Goal: Task Accomplishment & Management: Complete application form

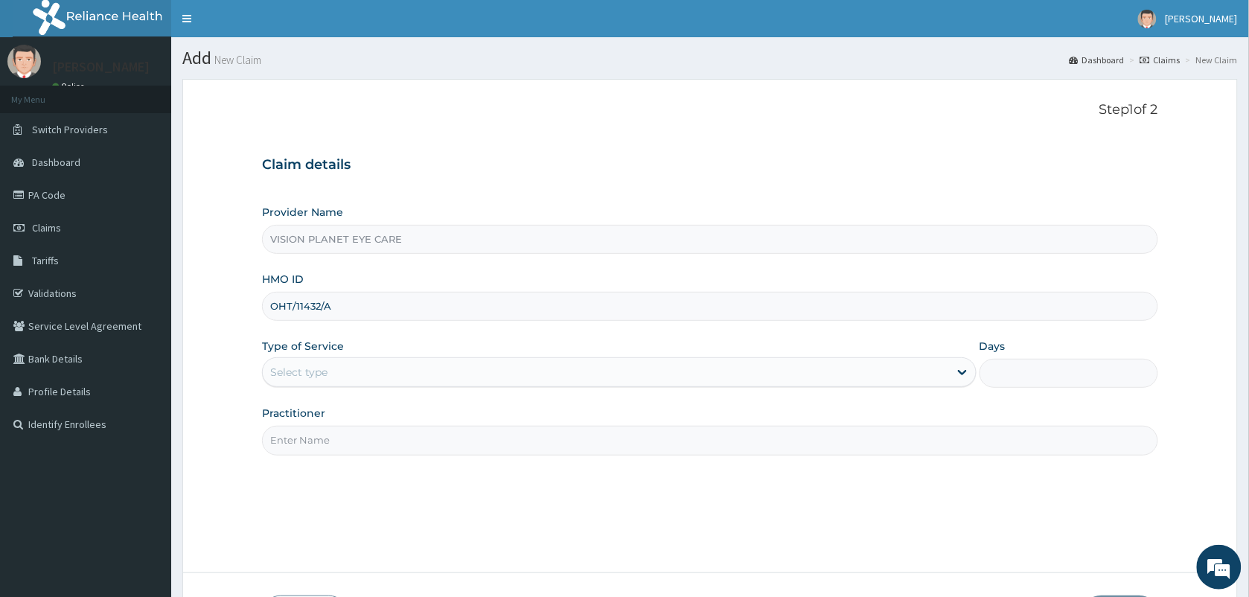
type input "OHT/11432/A"
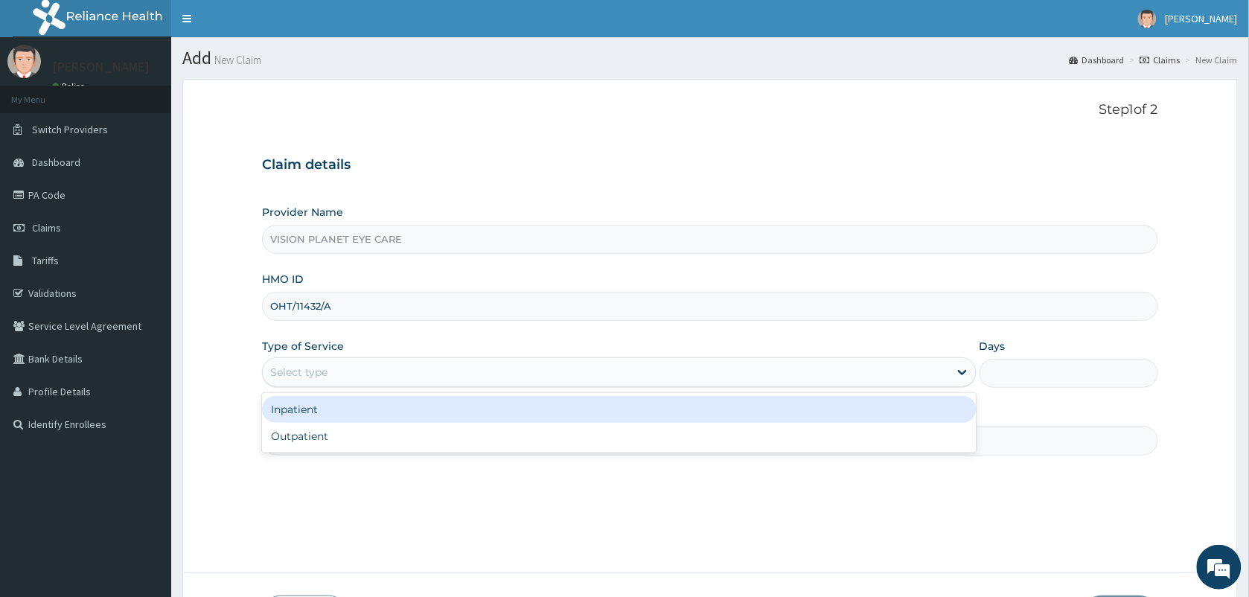
click at [392, 434] on div "Outpatient" at bounding box center [619, 436] width 715 height 27
type input "1"
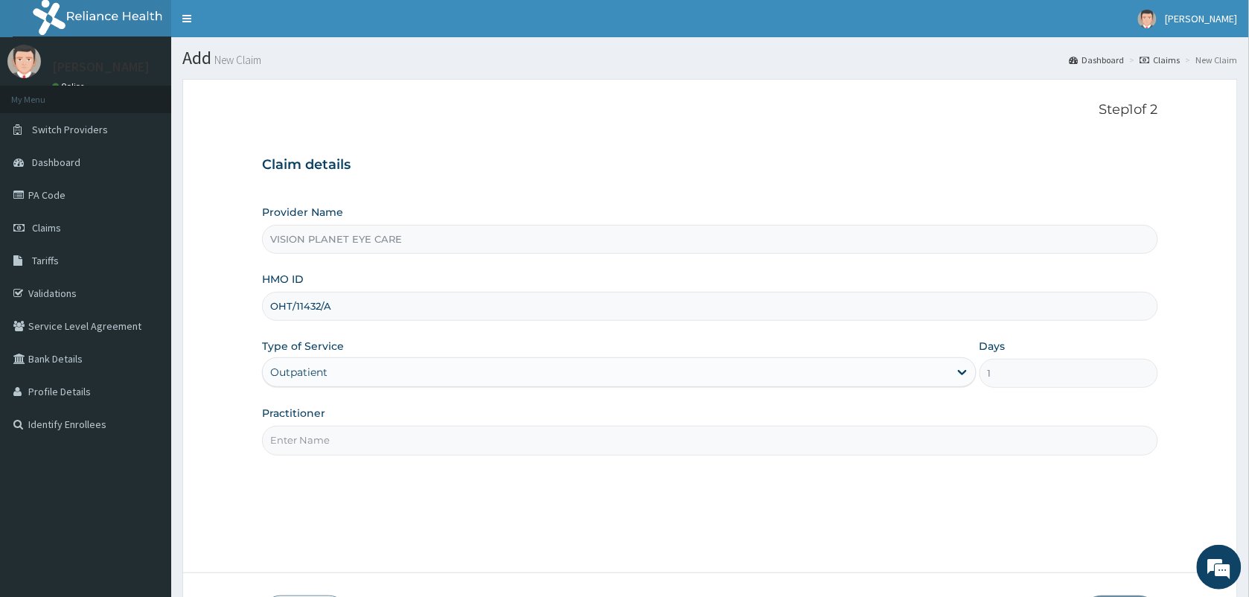
click at [406, 439] on input "Practitioner" at bounding box center [710, 440] width 897 height 29
type input "DR NDIDI="
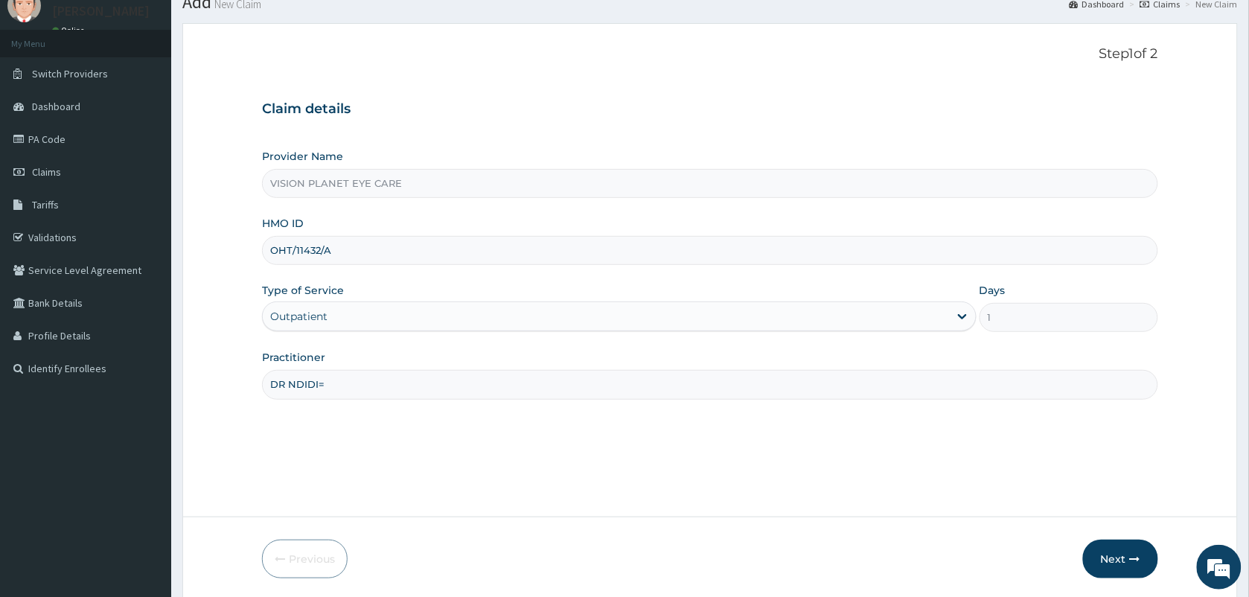
scroll to position [109, 0]
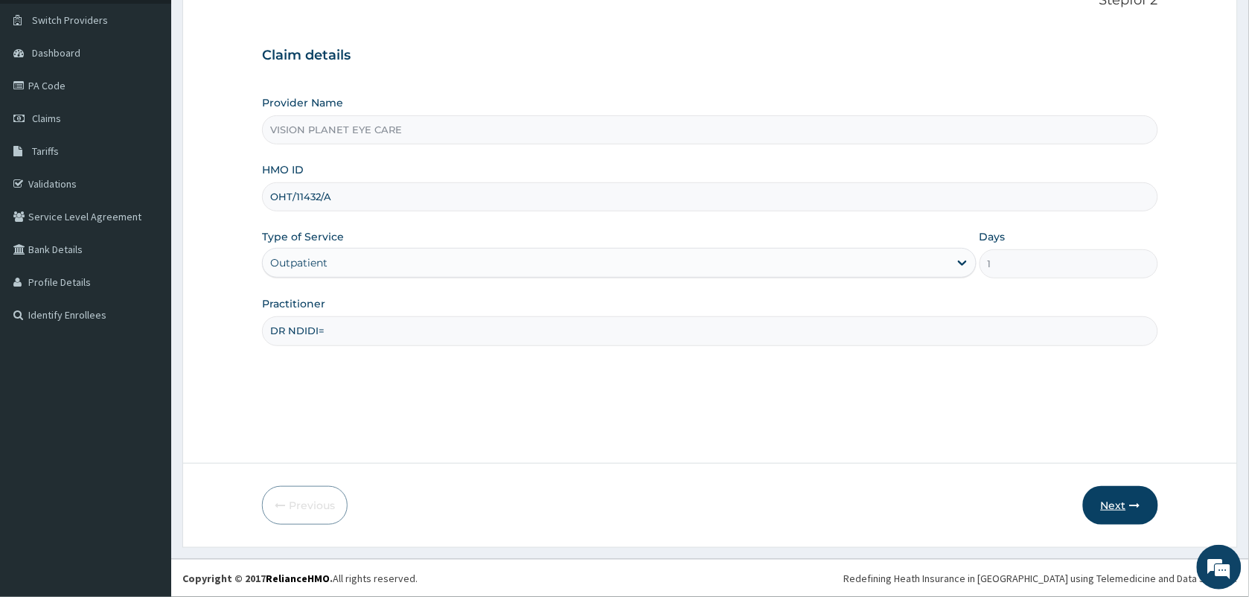
click at [1122, 514] on button "Next" at bounding box center [1120, 505] width 75 height 39
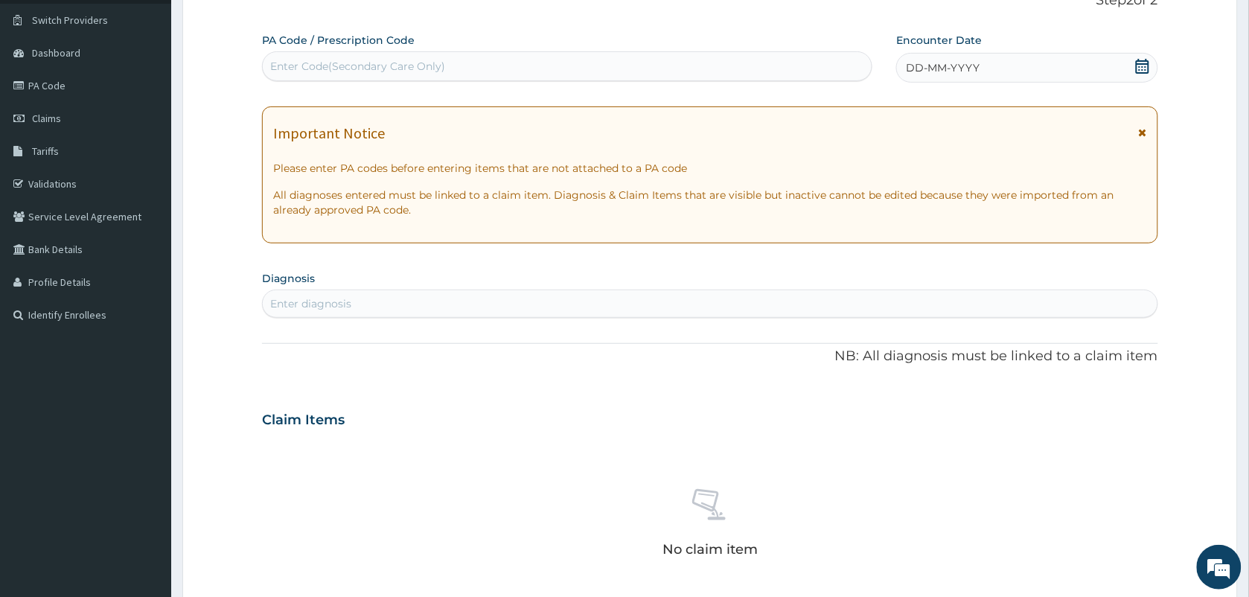
click at [965, 66] on span "DD-MM-YYYY" at bounding box center [943, 67] width 74 height 15
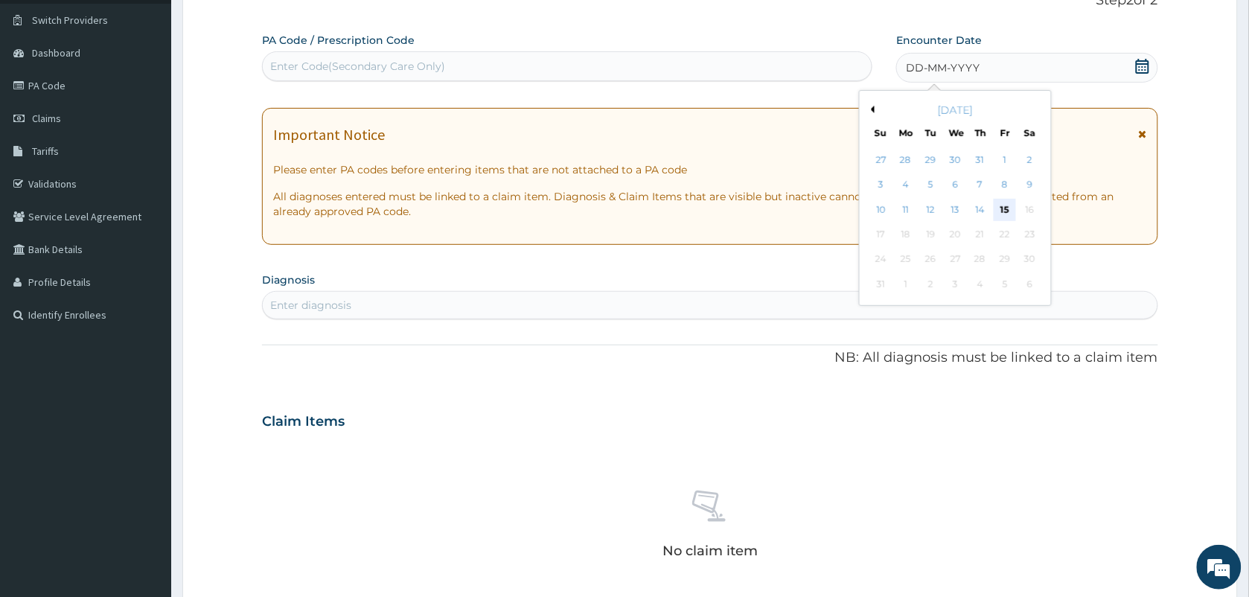
click at [1006, 209] on div "15" at bounding box center [1006, 210] width 22 height 22
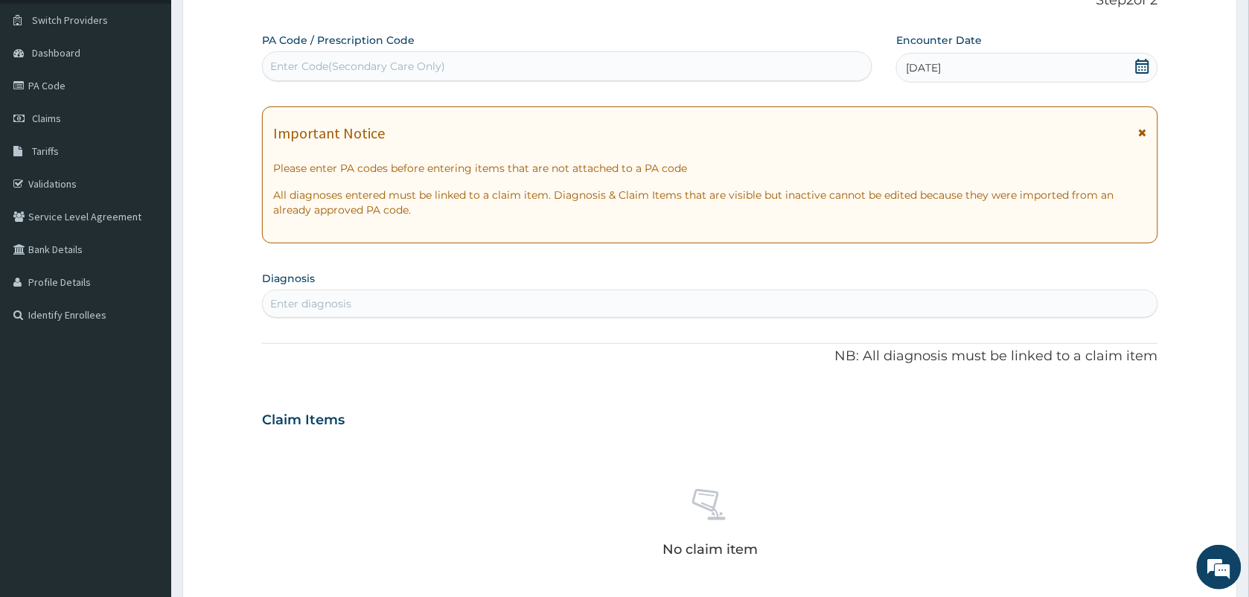
click at [990, 57] on div "[DATE]" at bounding box center [1027, 68] width 261 height 30
paste input "PA/452A1B"
type input "PA/452A1B"
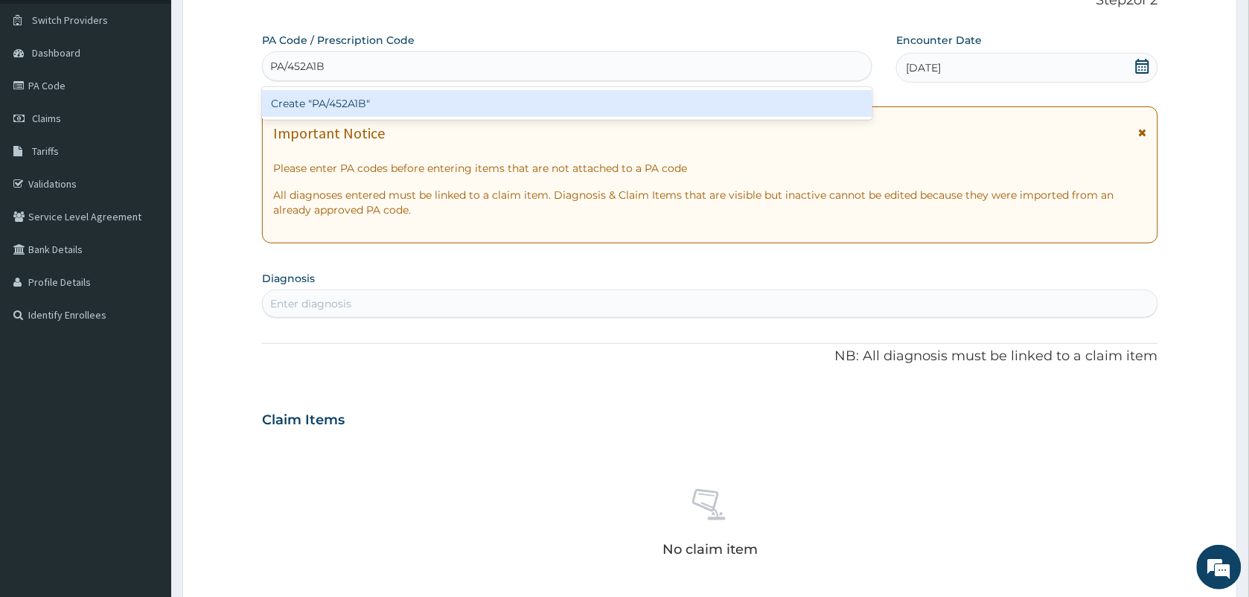
click at [381, 92] on div "Create "PA/452A1B"" at bounding box center [567, 103] width 611 height 27
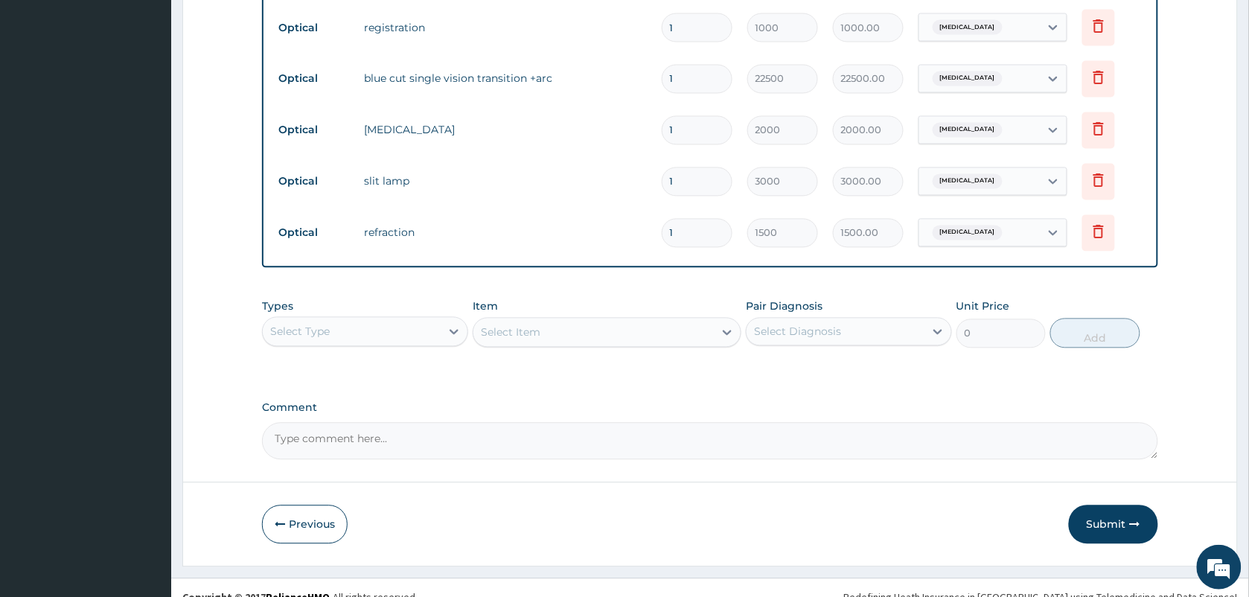
scroll to position [816, 0]
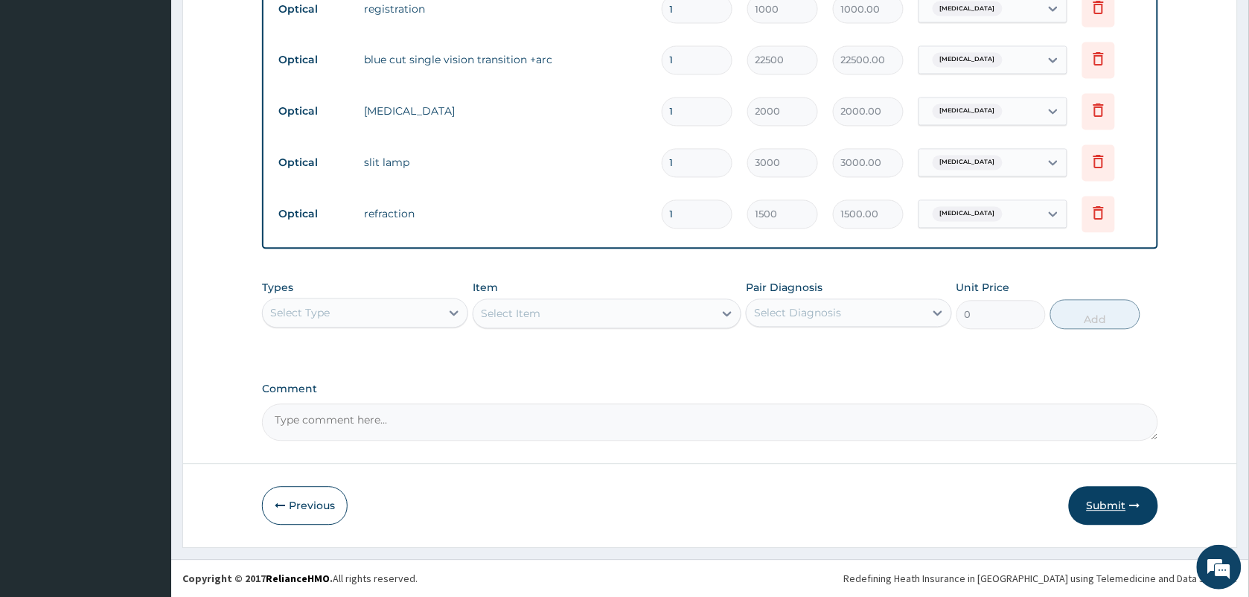
click at [1112, 511] on button "Submit" at bounding box center [1113, 506] width 89 height 39
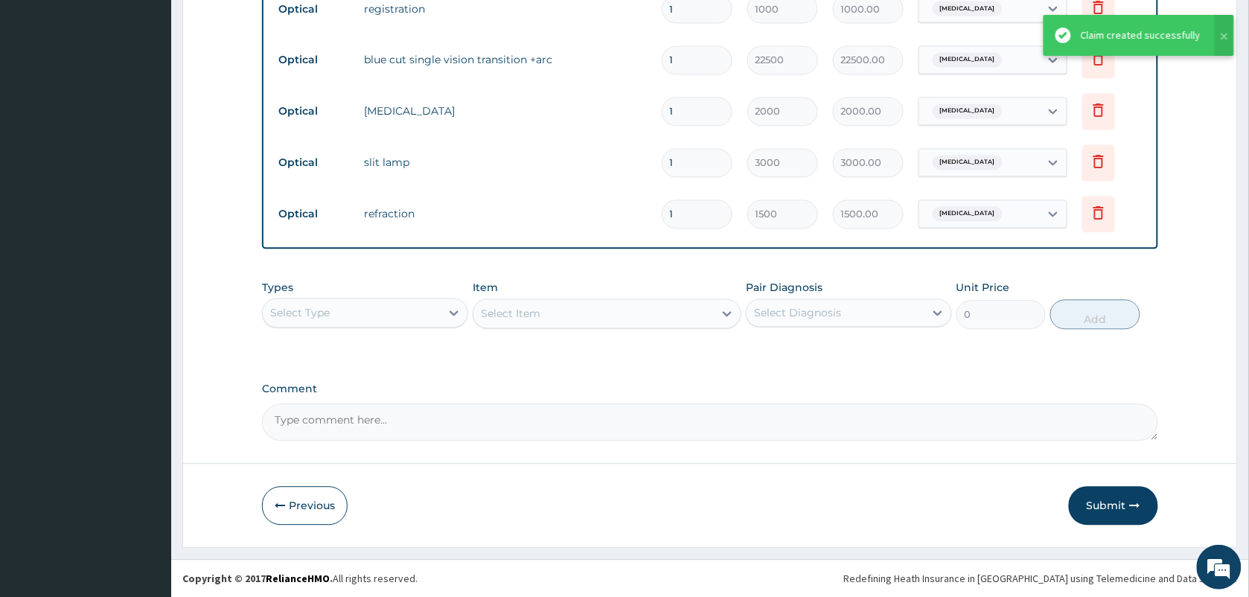
click at [1148, 42] on div "Claim created successfully" at bounding box center [1141, 36] width 120 height 16
